Goal: Find specific page/section: Find specific page/section

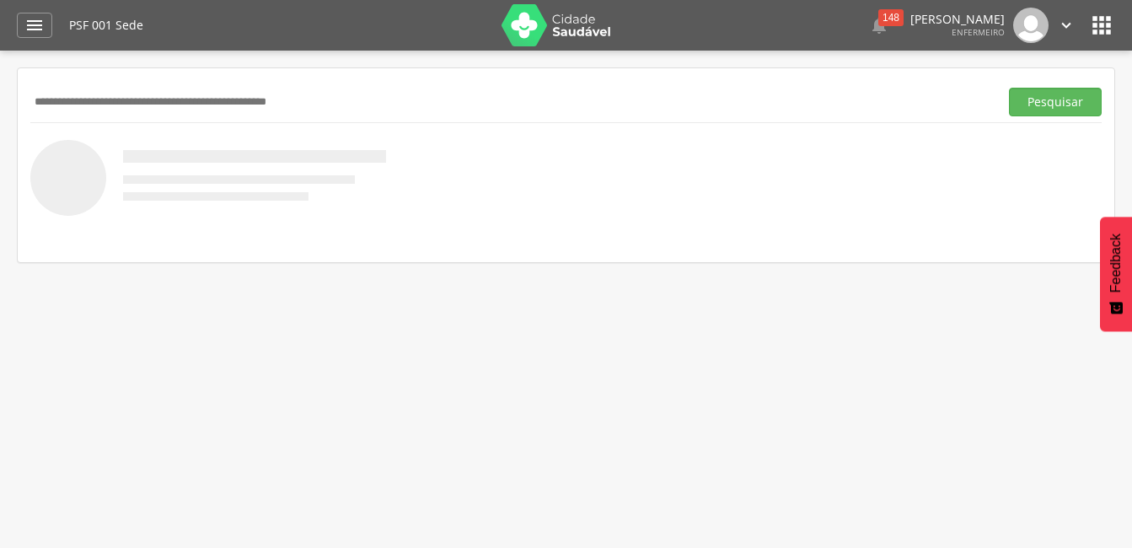
click at [319, 109] on input "text" at bounding box center [510, 102] width 961 height 29
click at [1009, 88] on button "Pesquisar" at bounding box center [1055, 102] width 93 height 29
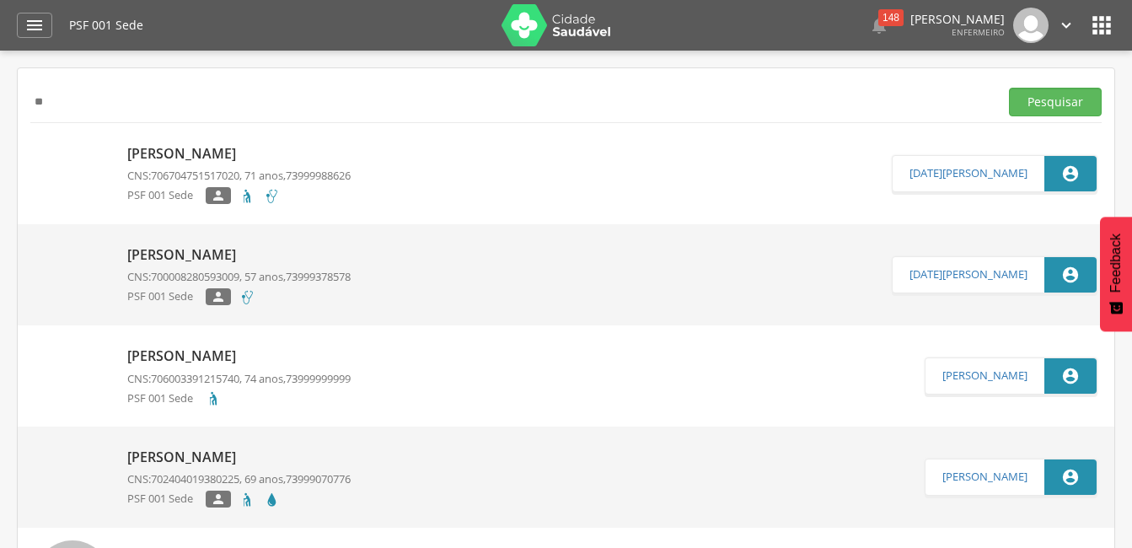
type input "*"
click at [1009, 88] on button "Pesquisar" at bounding box center [1055, 102] width 93 height 29
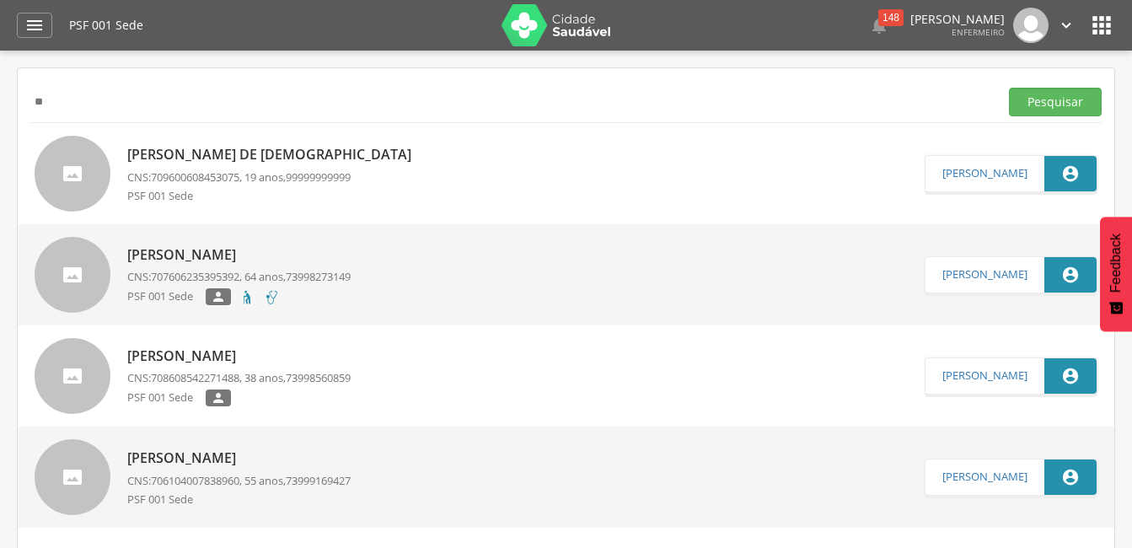
type input "*"
click at [1009, 88] on button "Pesquisar" at bounding box center [1055, 102] width 93 height 29
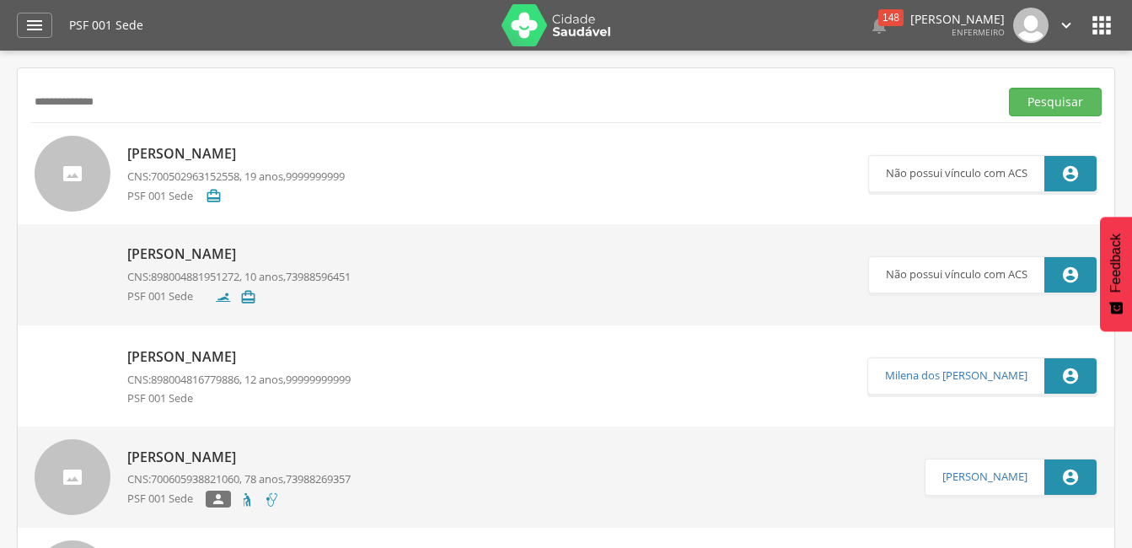
click at [1009, 88] on button "Pesquisar" at bounding box center [1055, 102] width 93 height 29
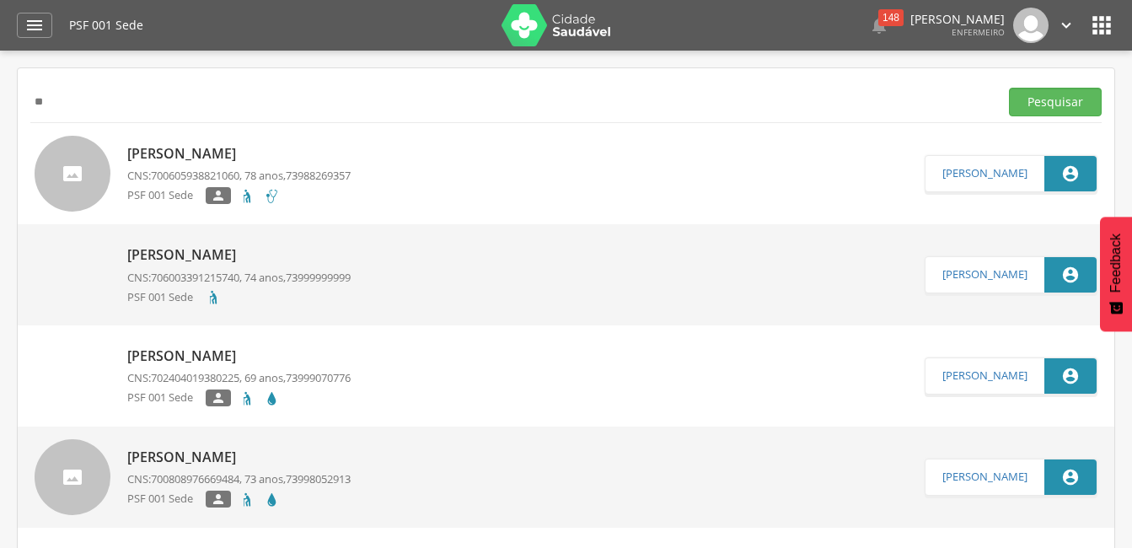
type input "*"
click at [1009, 88] on button "Pesquisar" at bounding box center [1055, 102] width 93 height 29
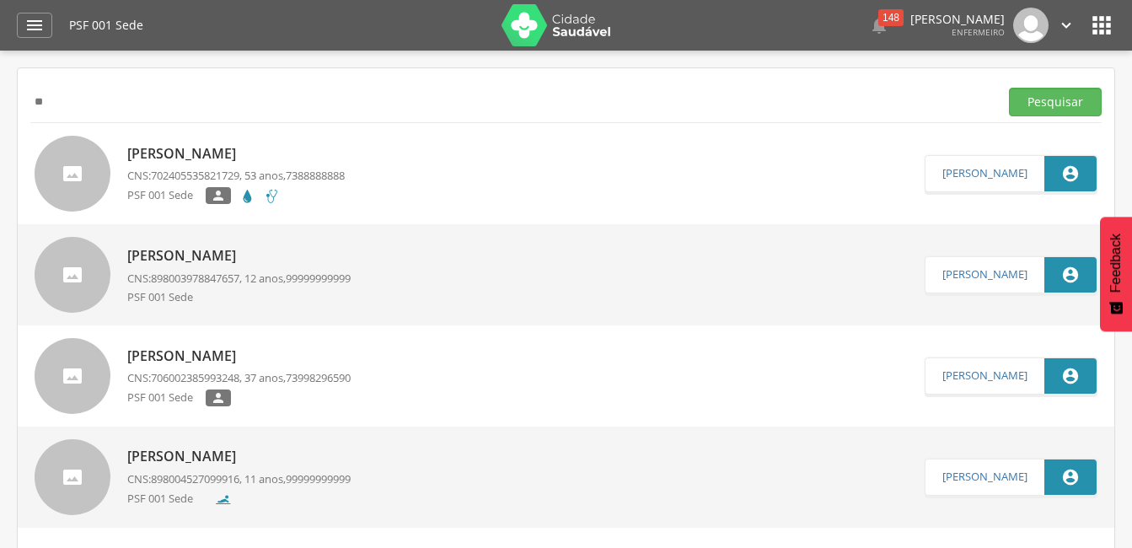
type input "*"
click at [1009, 88] on button "Pesquisar" at bounding box center [1055, 102] width 93 height 29
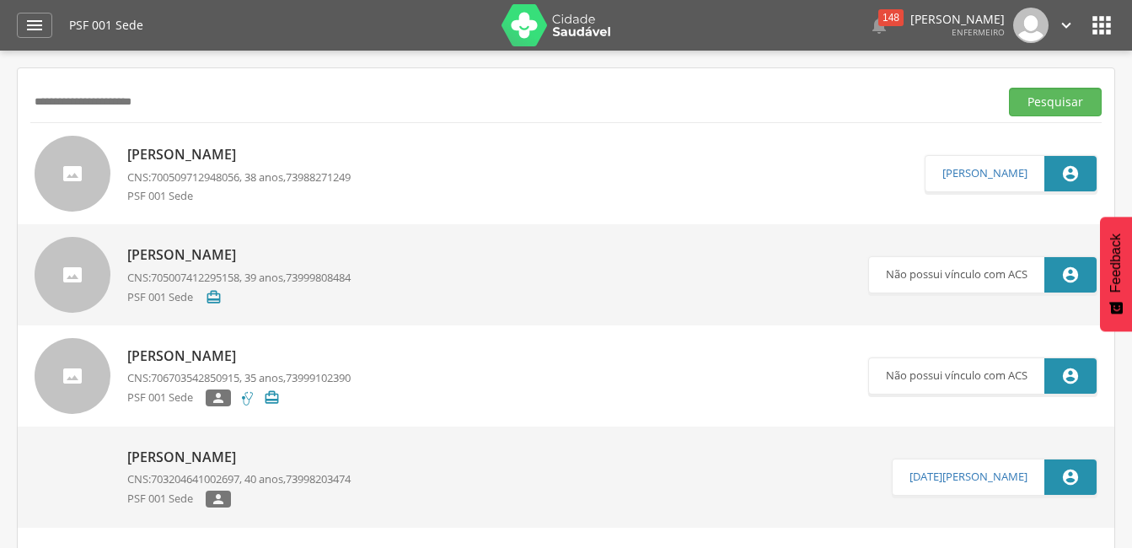
click at [1009, 88] on button "Pesquisar" at bounding box center [1055, 102] width 93 height 29
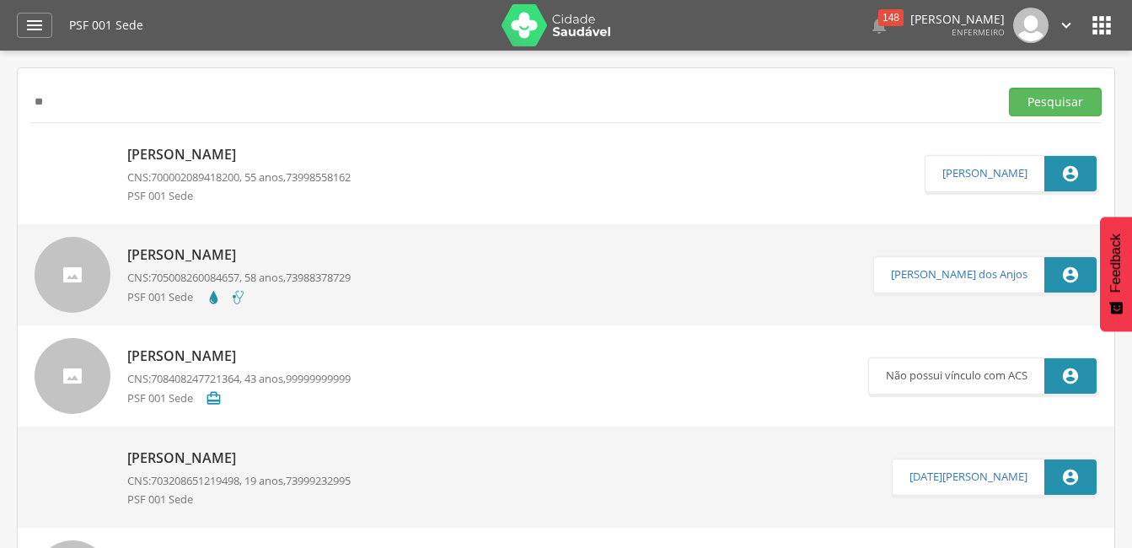
type input "*"
type input "**********"
click at [1009, 88] on button "Pesquisar" at bounding box center [1055, 102] width 93 height 29
